Goal: Find specific page/section: Find specific page/section

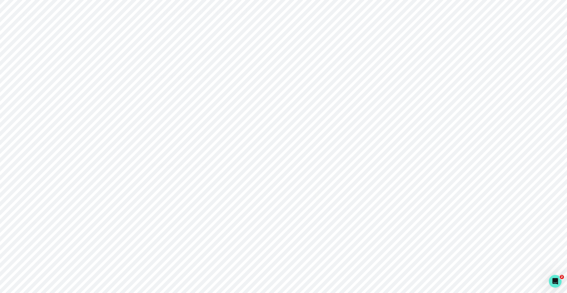
click at [22, 172] on div "Admin Data" at bounding box center [36, 175] width 57 height 6
click at [498, 35] on button "Engagements" at bounding box center [513, 33] width 98 height 11
click at [125, 61] on input "Engagement Title" at bounding box center [155, 62] width 160 height 11
paste input "[PERSON_NAME]"
type input "[PERSON_NAME]"
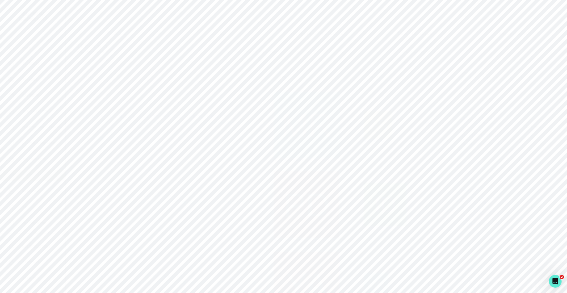
click at [277, 59] on input "Engagement Title" at bounding box center [317, 62] width 160 height 11
paste input "[PERSON_NAME]"
type input "[PERSON_NAME]"
click button "submit" at bounding box center [0, 0] width 0 height 0
click at [278, 66] on input "[PERSON_NAME]" at bounding box center [317, 62] width 160 height 11
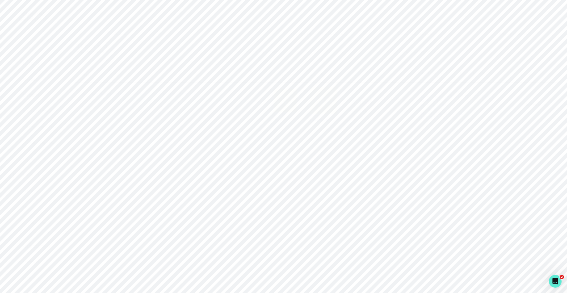
click button "submit" at bounding box center [0, 0] width 0 height 0
paste input "[PERSON_NAME]"
type input "[PERSON_NAME]"
click button "submit" at bounding box center [0, 0] width 0 height 0
click at [207, 151] on main "Users Calls Engagement Proposals Opportunities Engagements All Engagements Enga…" at bounding box center [316, 146] width 501 height 293
